Goal: Find specific page/section: Find specific page/section

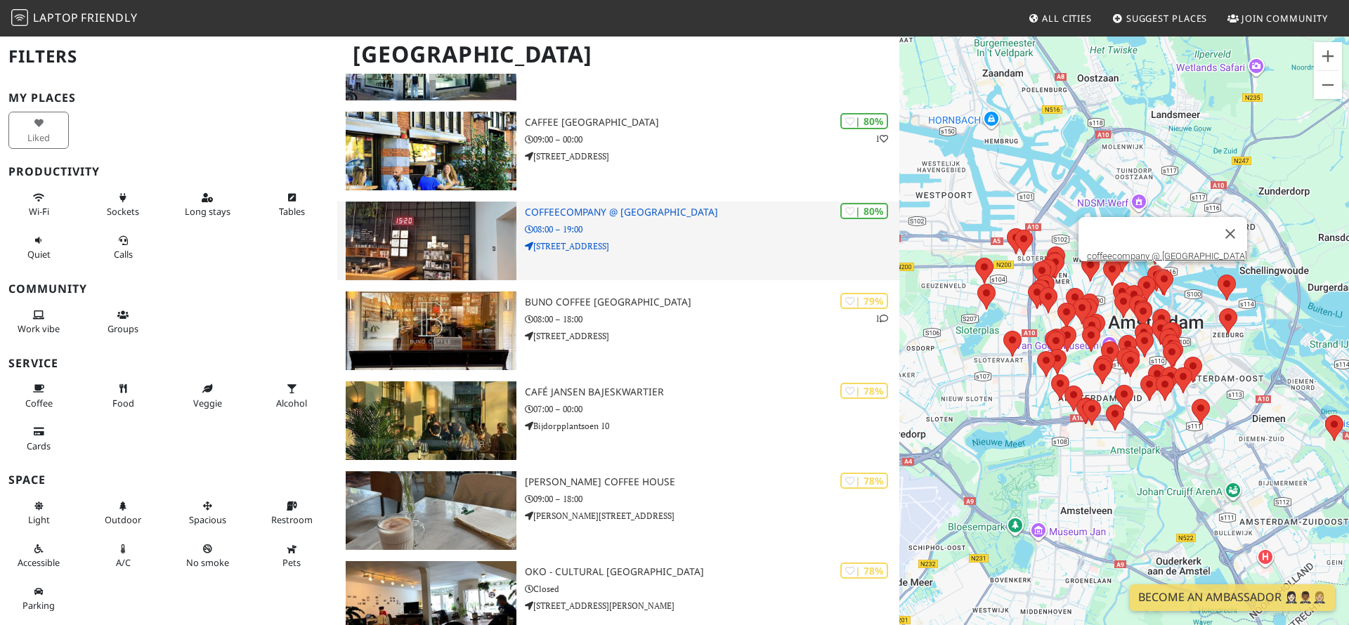
scroll to position [1519, 0]
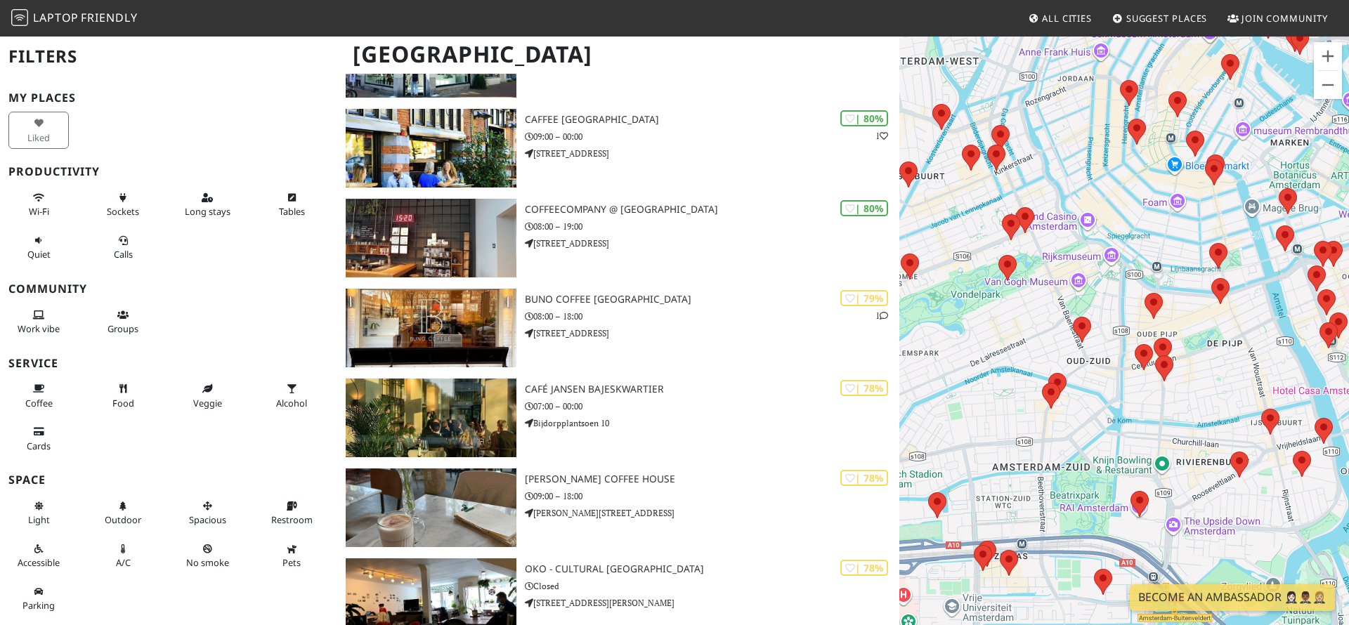
drag, startPoint x: 1124, startPoint y: 332, endPoint x: 1117, endPoint y: 213, distance: 118.9
click at [1117, 213] on div "Druk op de pijltoetsen om te navigeren." at bounding box center [1124, 347] width 450 height 625
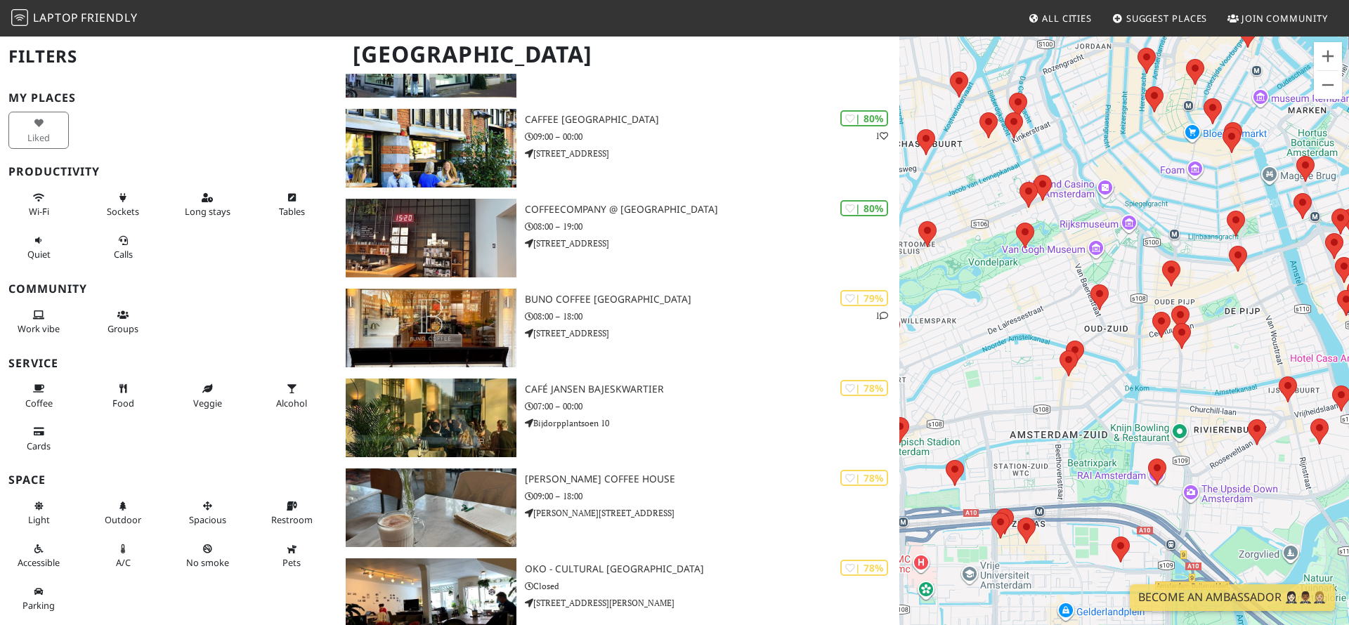
drag, startPoint x: 1106, startPoint y: 418, endPoint x: 1172, endPoint y: 343, distance: 100.1
click at [1172, 343] on div "Druk op de pijltoetsen om te navigeren." at bounding box center [1124, 347] width 450 height 625
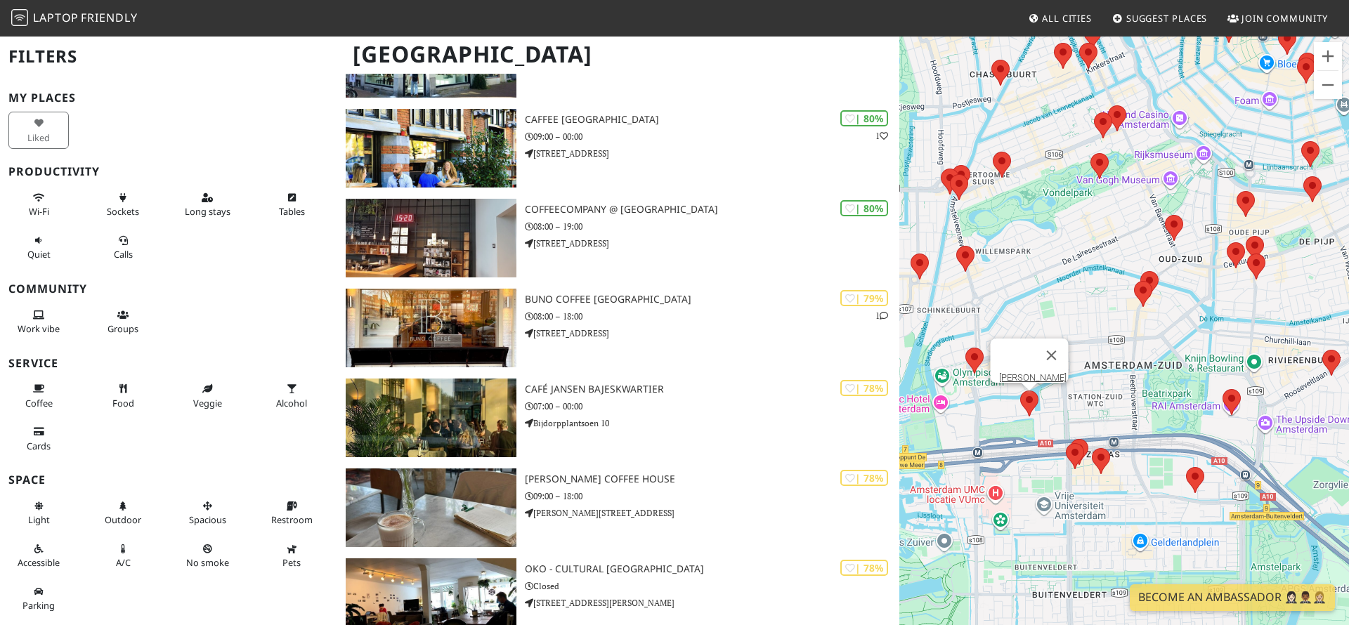
click at [1020, 391] on area at bounding box center [1020, 391] width 0 height 0
click at [1024, 372] on link "[PERSON_NAME]." at bounding box center [1034, 377] width 70 height 11
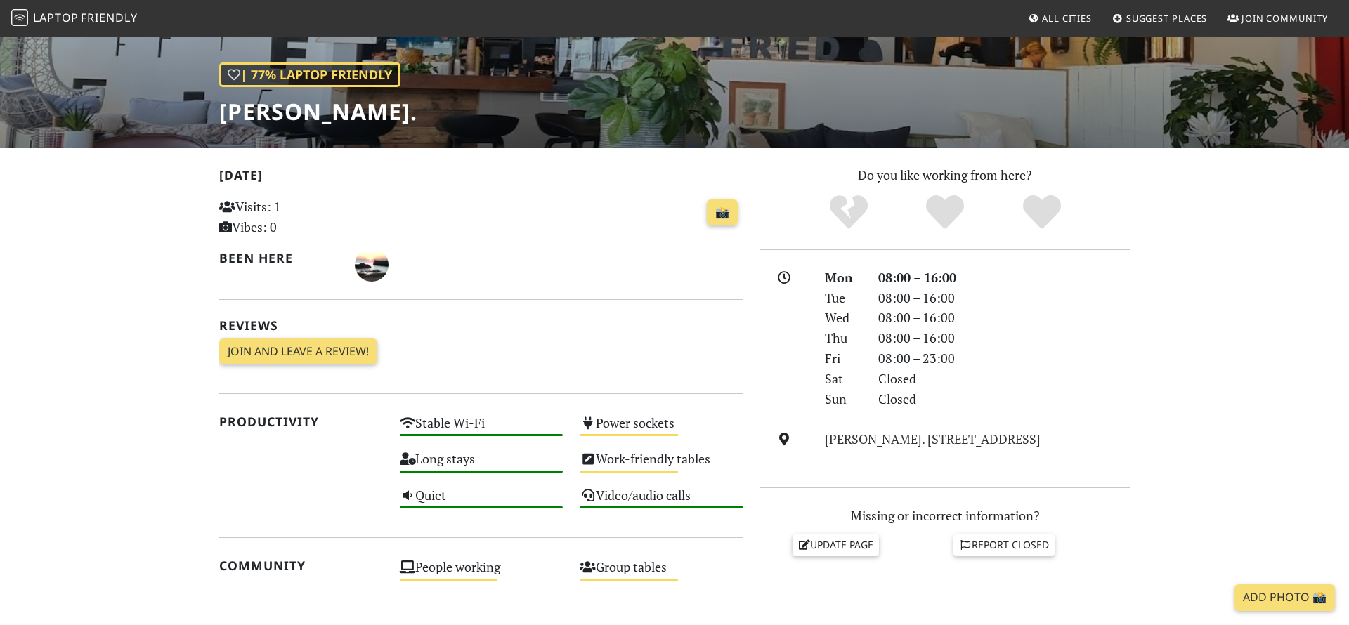
scroll to position [240, 0]
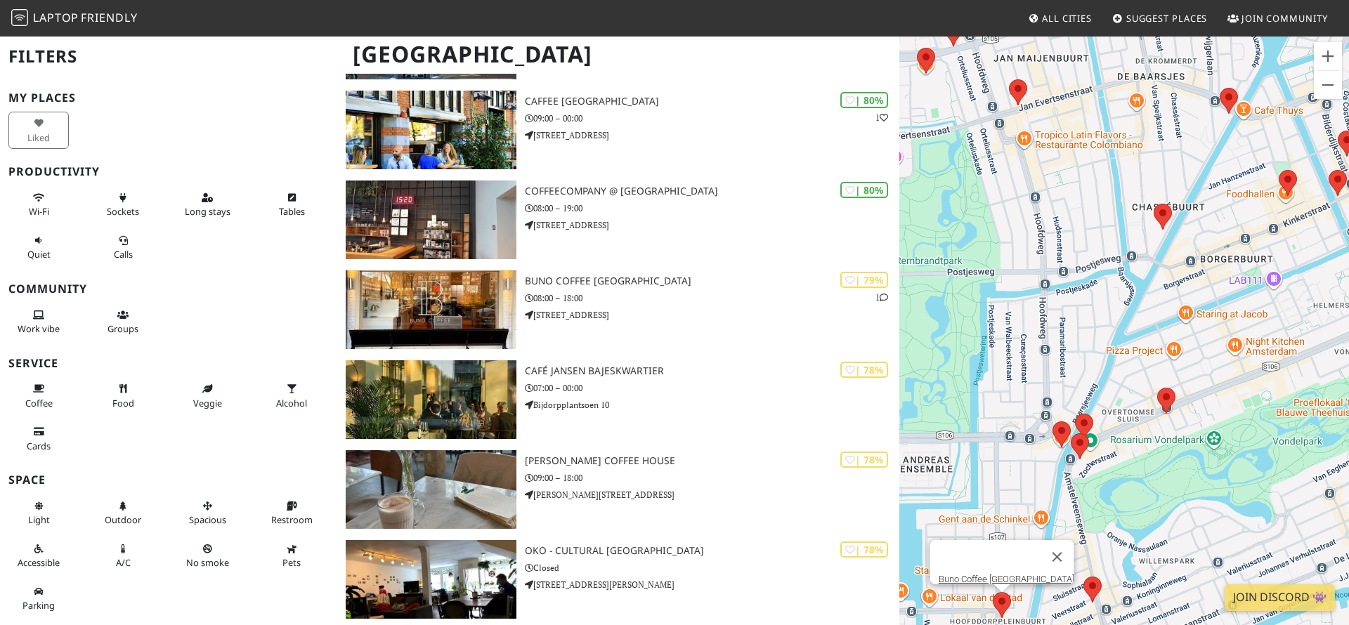
scroll to position [1558, 0]
